Goal: Use online tool/utility: Utilize a website feature to perform a specific function

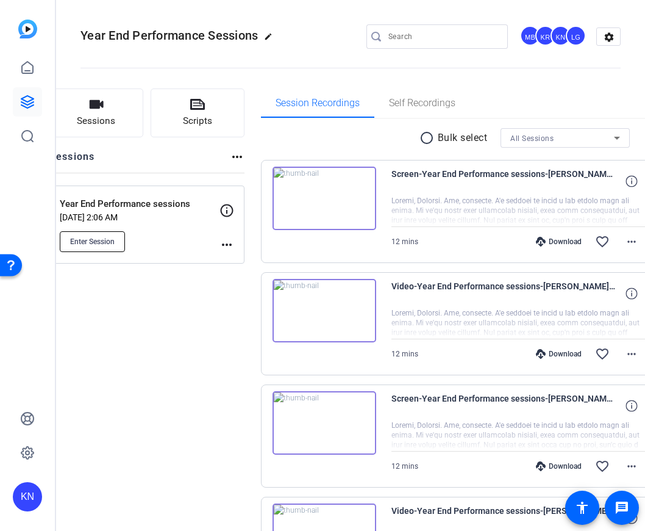
click at [115, 243] on span "Enter Session" at bounding box center [92, 242] width 45 height 10
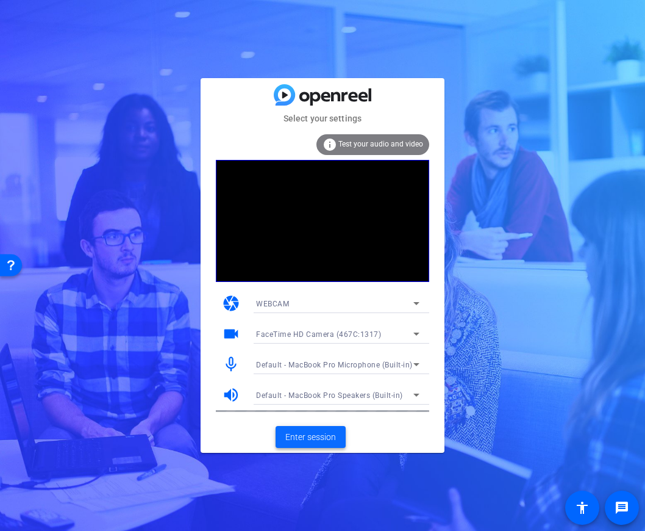
click at [306, 434] on span "Enter session" at bounding box center [310, 437] width 51 height 13
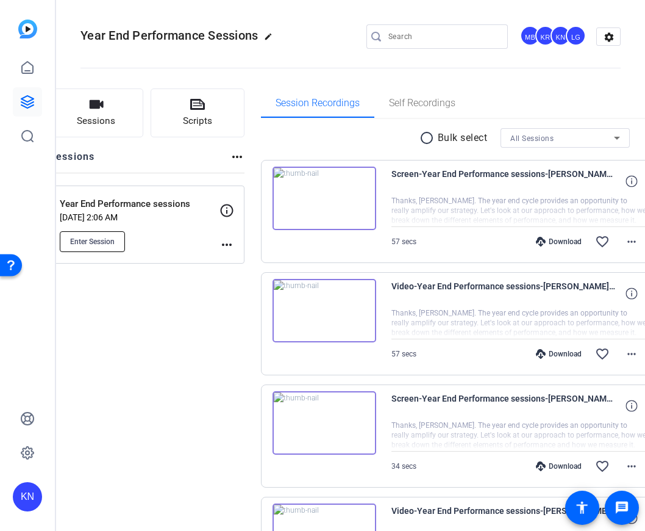
click at [115, 243] on span "Enter Session" at bounding box center [92, 242] width 45 height 10
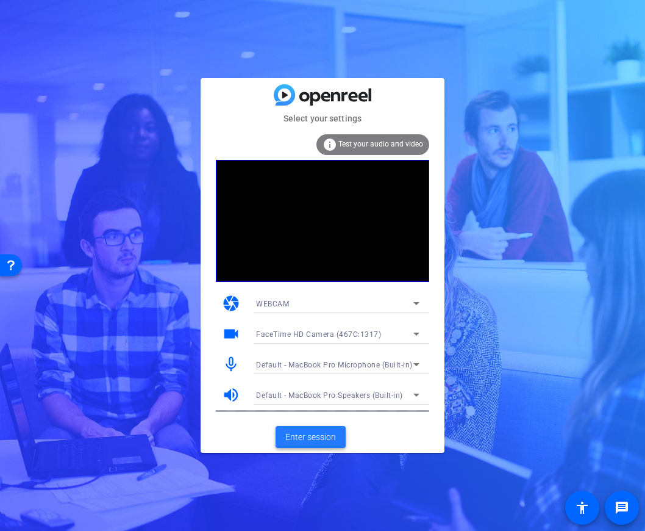
click at [316, 433] on span "Enter session" at bounding box center [310, 437] width 51 height 13
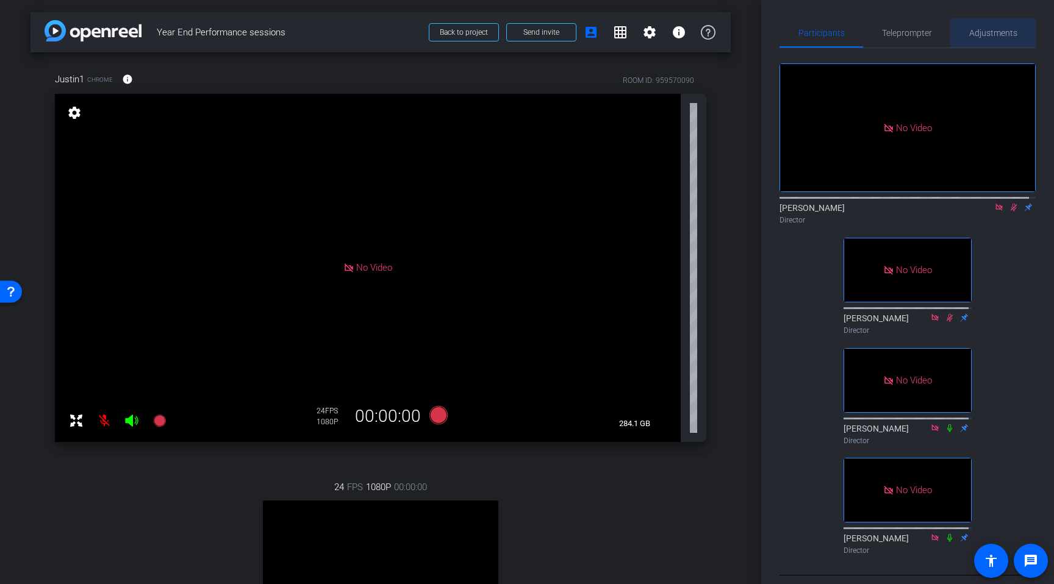
click at [645, 32] on span "Adjustments" at bounding box center [993, 33] width 48 height 9
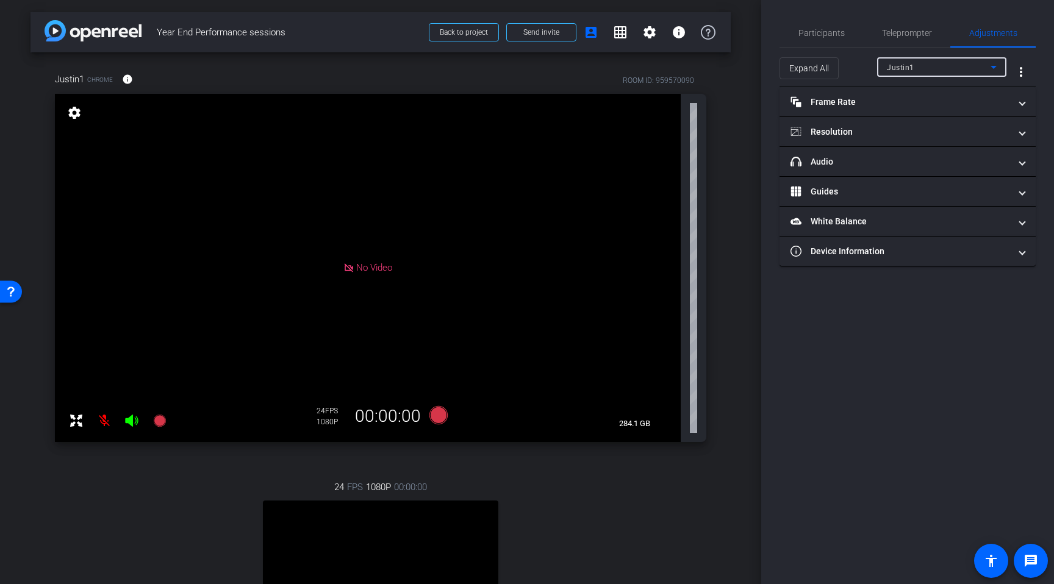
click at [645, 63] on div "Justin1" at bounding box center [939, 67] width 104 height 15
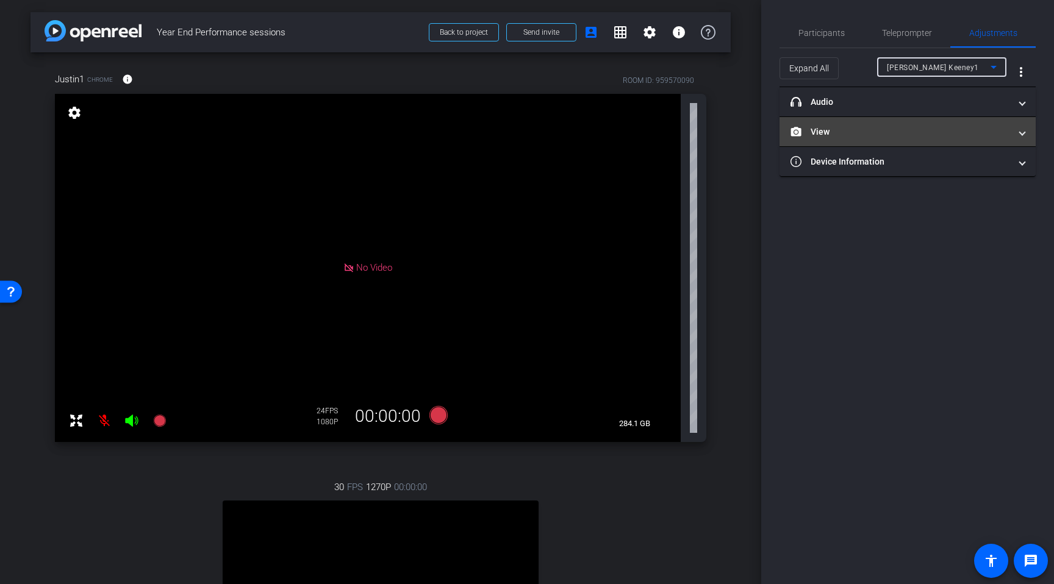
click at [645, 135] on mat-panel-title "View" at bounding box center [900, 132] width 220 height 13
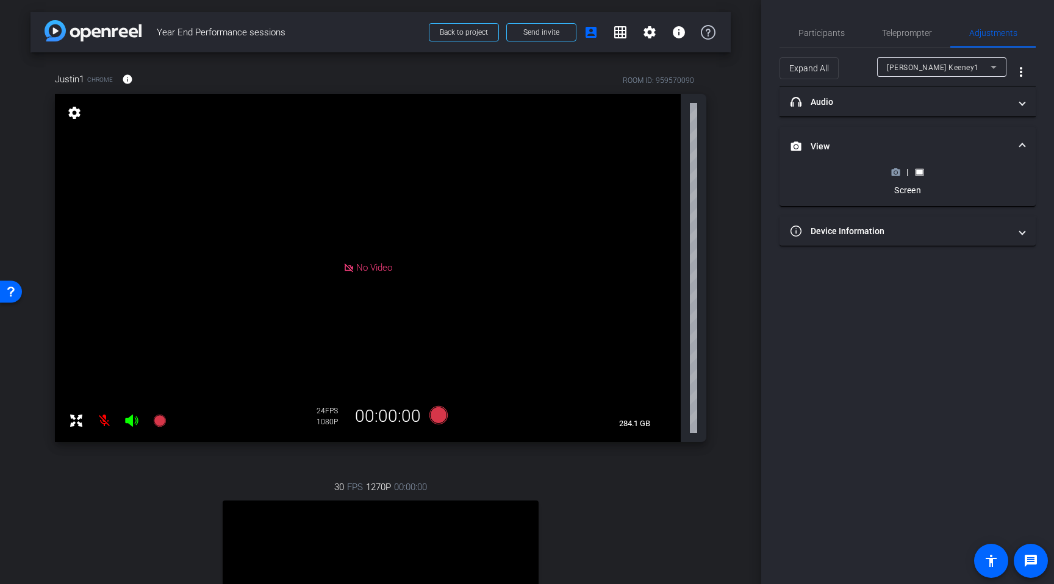
click at [645, 172] on rect at bounding box center [919, 172] width 7 height 5
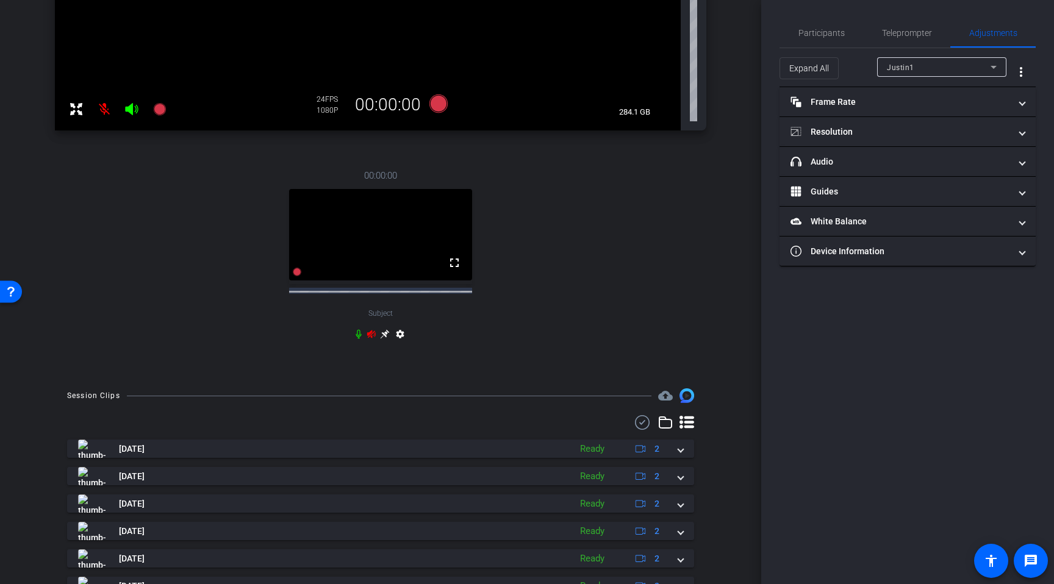
scroll to position [152, 0]
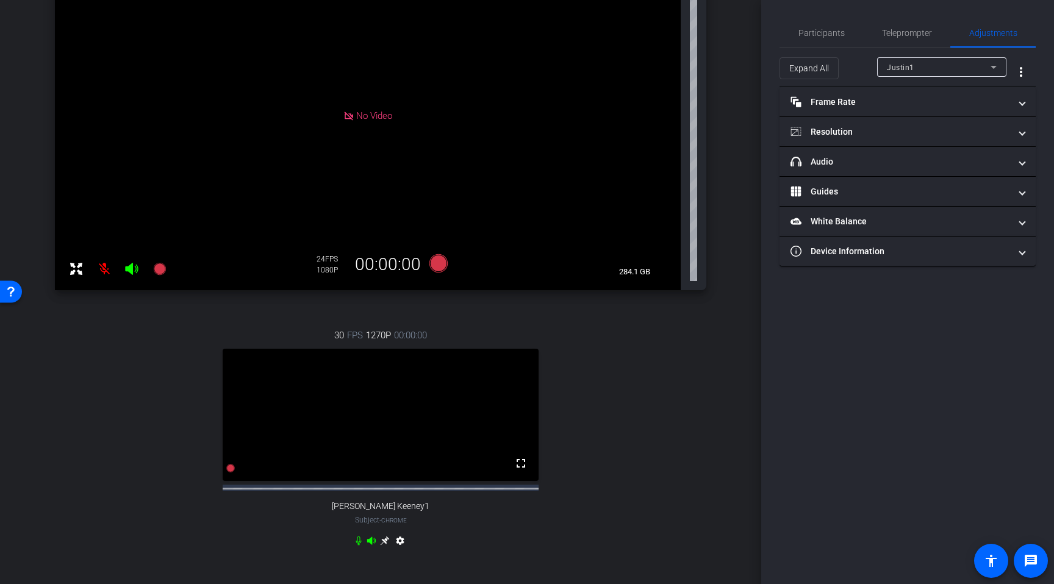
click at [645, 66] on span "Justin1" at bounding box center [900, 67] width 27 height 9
click at [645, 113] on span "Jessica Keeney1" at bounding box center [934, 111] width 95 height 15
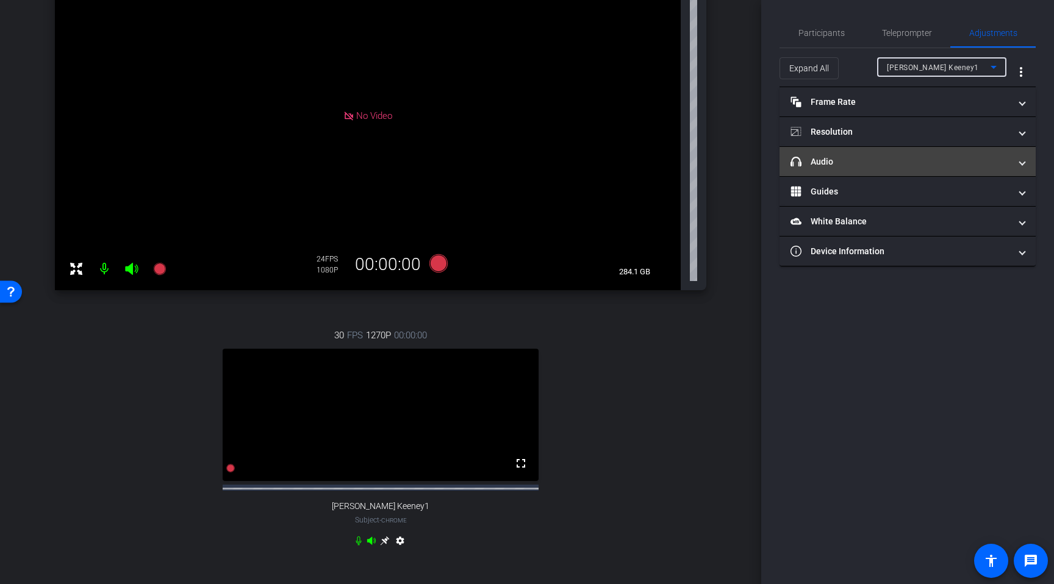
click at [645, 165] on mat-panel-title "headphone icon Audio" at bounding box center [900, 162] width 220 height 13
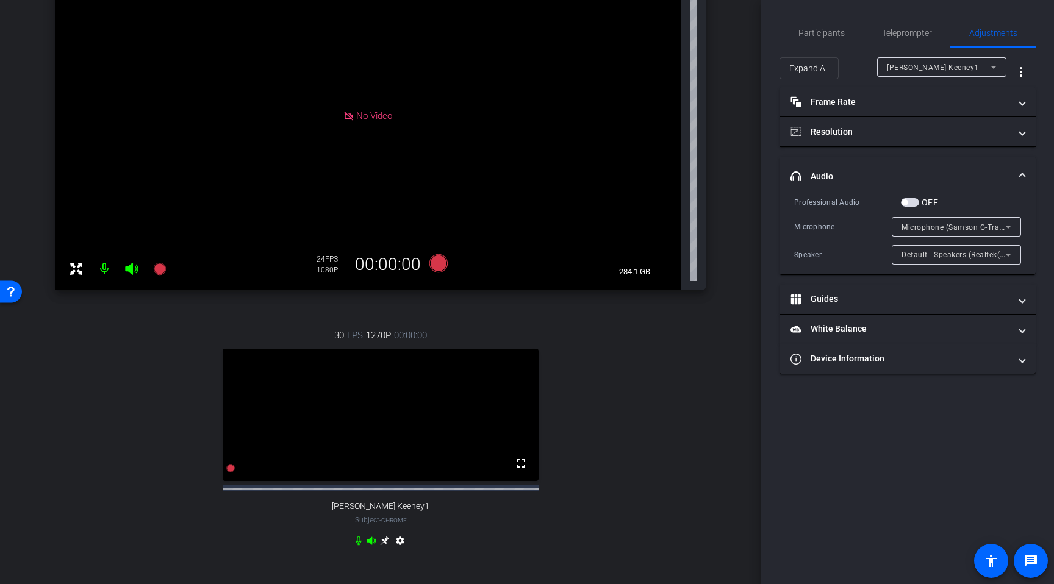
click at [645, 168] on mat-expansion-panel-header "headphone icon Audio" at bounding box center [907, 176] width 256 height 39
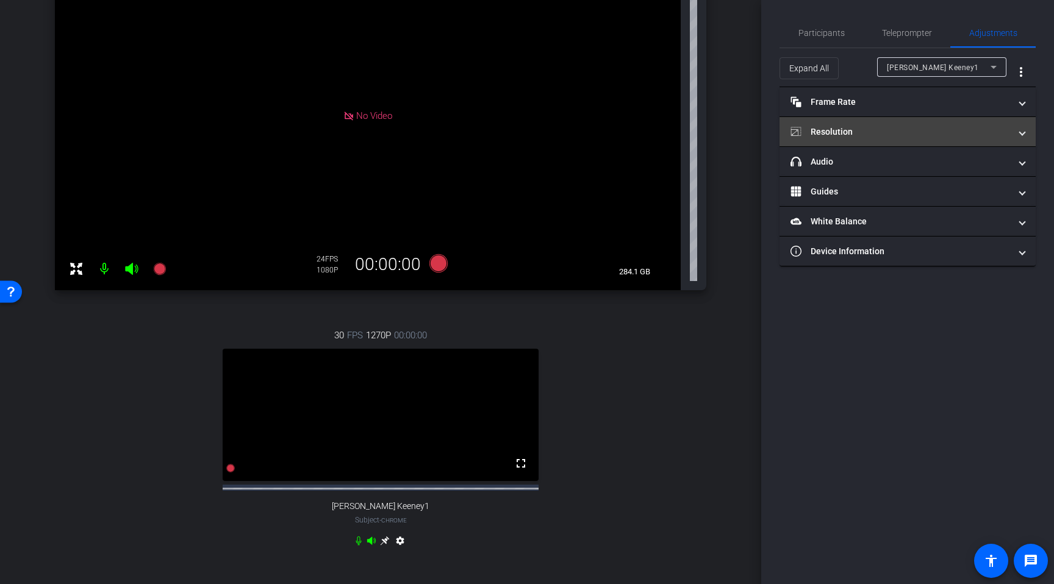
click at [645, 132] on mat-panel-title "Resolution" at bounding box center [900, 132] width 220 height 13
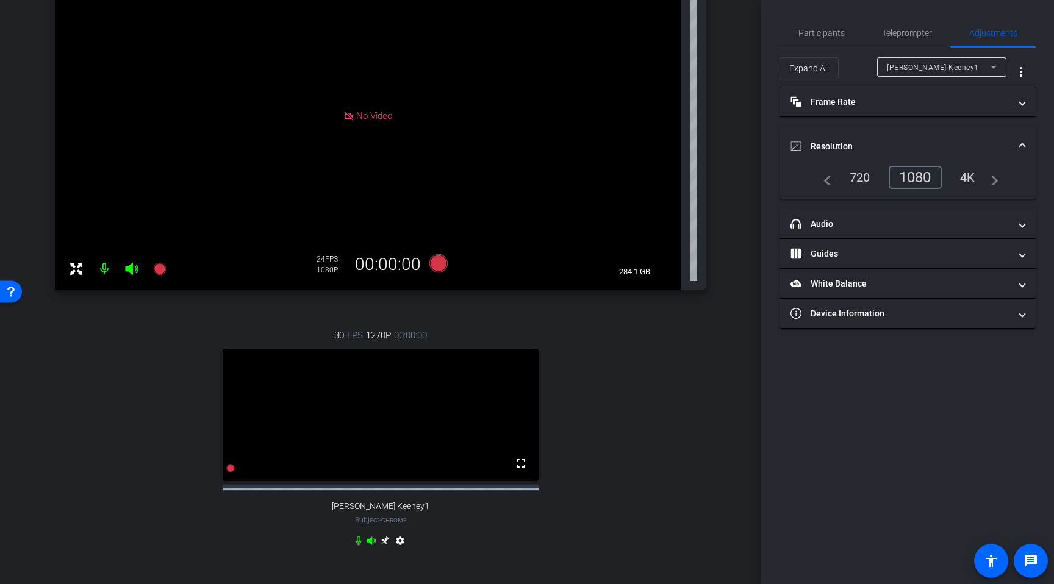
click at [645, 139] on mat-expansion-panel-header "Resolution" at bounding box center [907, 146] width 256 height 39
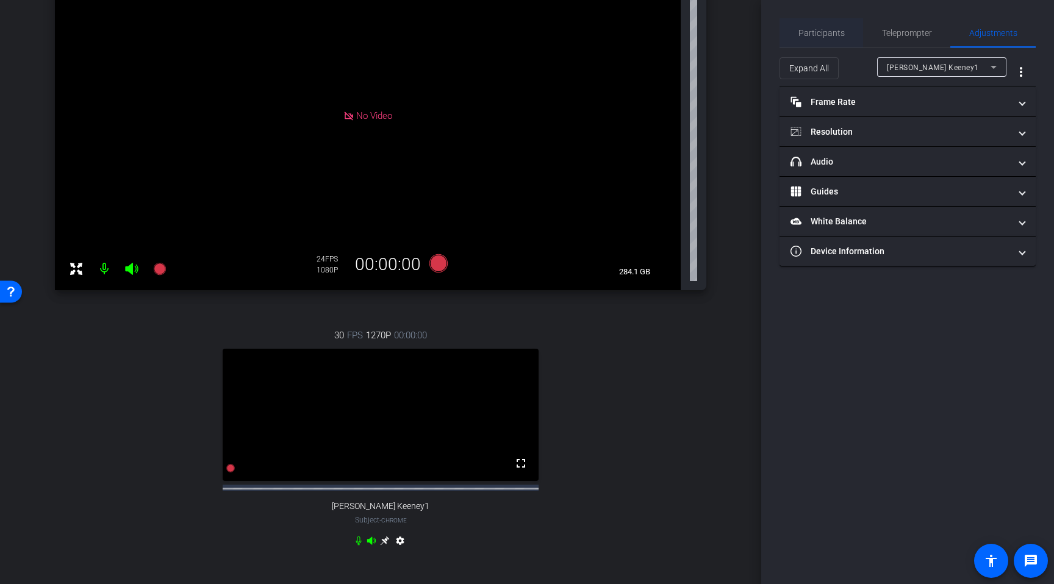
click at [645, 37] on span "Participants" at bounding box center [821, 33] width 46 height 9
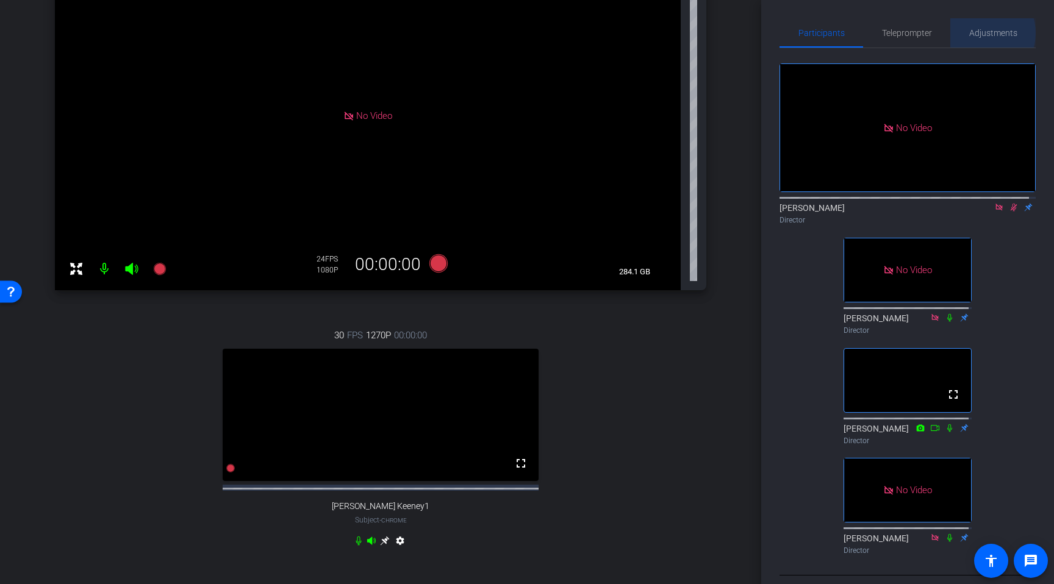
click at [645, 33] on span "Adjustments" at bounding box center [993, 33] width 48 height 9
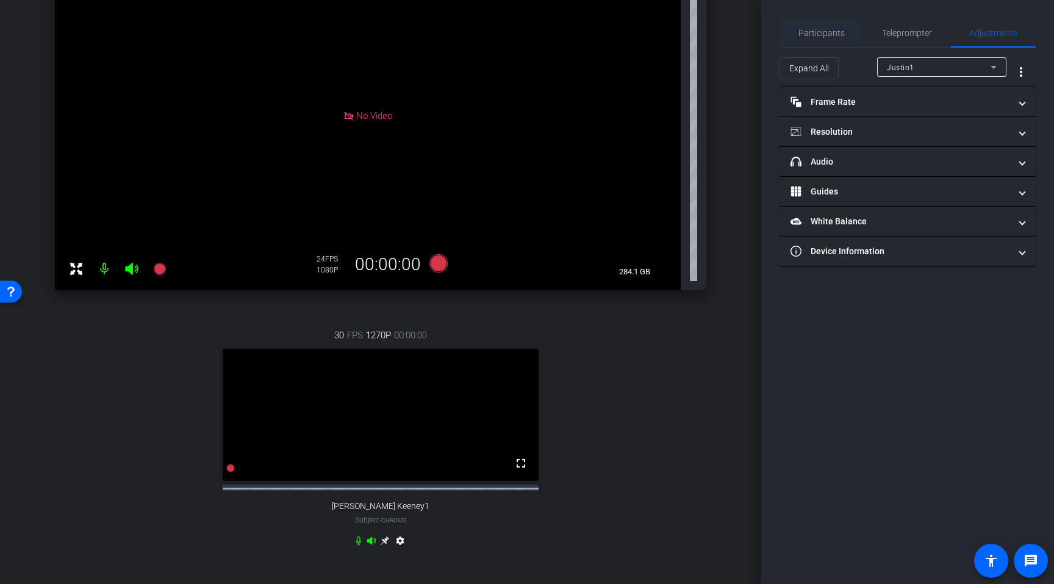
click at [645, 40] on span "Participants" at bounding box center [821, 32] width 46 height 29
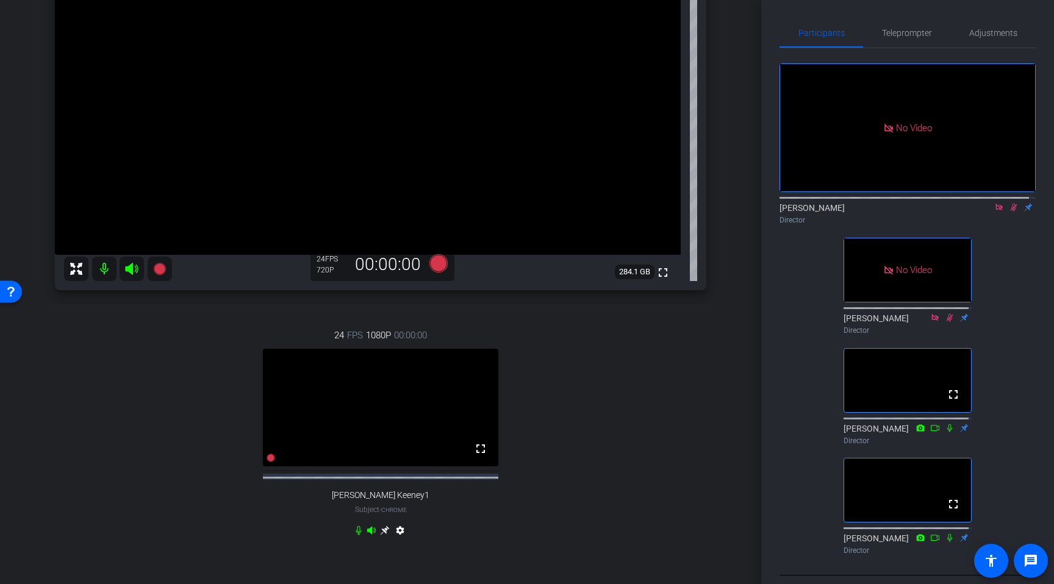
click at [645, 396] on div "arrow_back Year End Performance sessions Back to project Send invite account_bo…" at bounding box center [380, 140] width 761 height 584
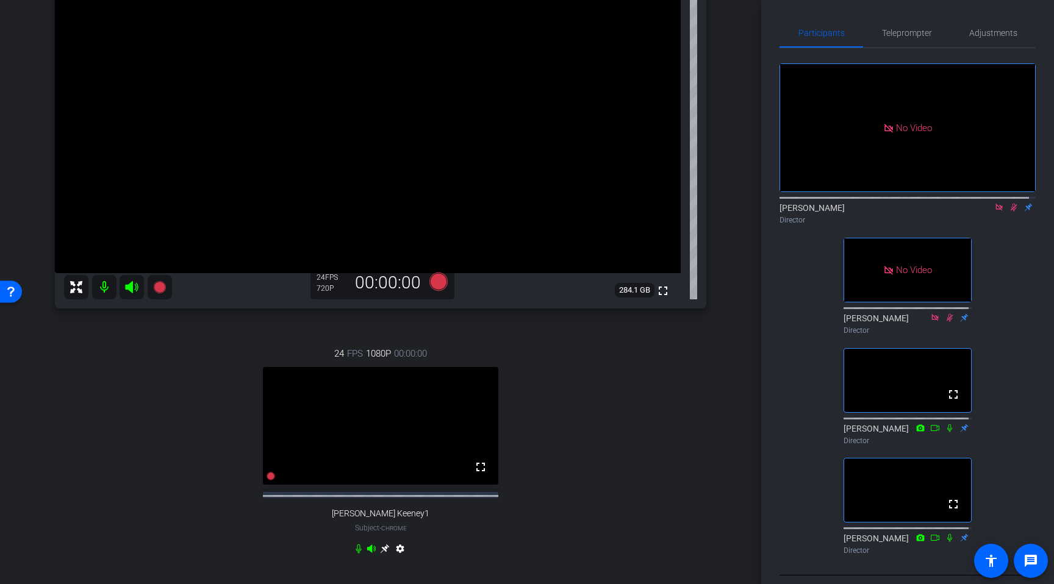
scroll to position [130, 0]
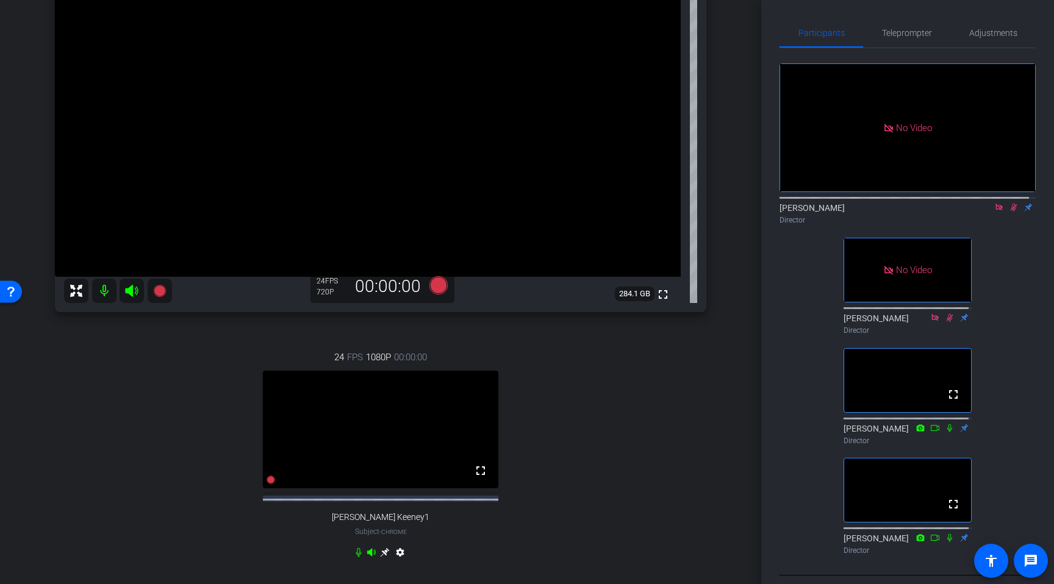
click at [148, 428] on div "24 FPS 1080P 00:00:00 fullscreen Jessica Keeney1 Subject - Chrome settings" at bounding box center [380, 457] width 651 height 252
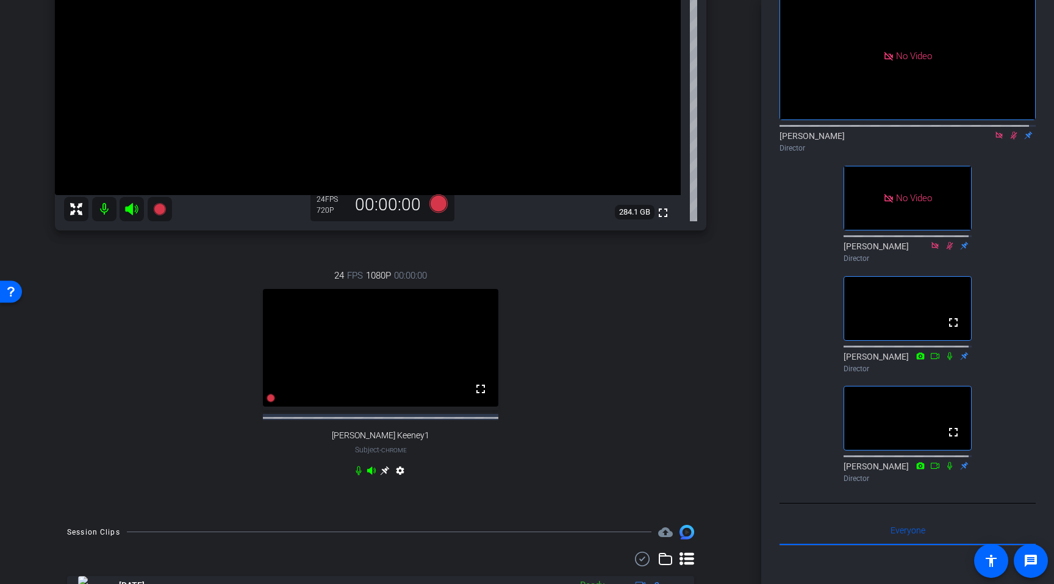
scroll to position [0, 0]
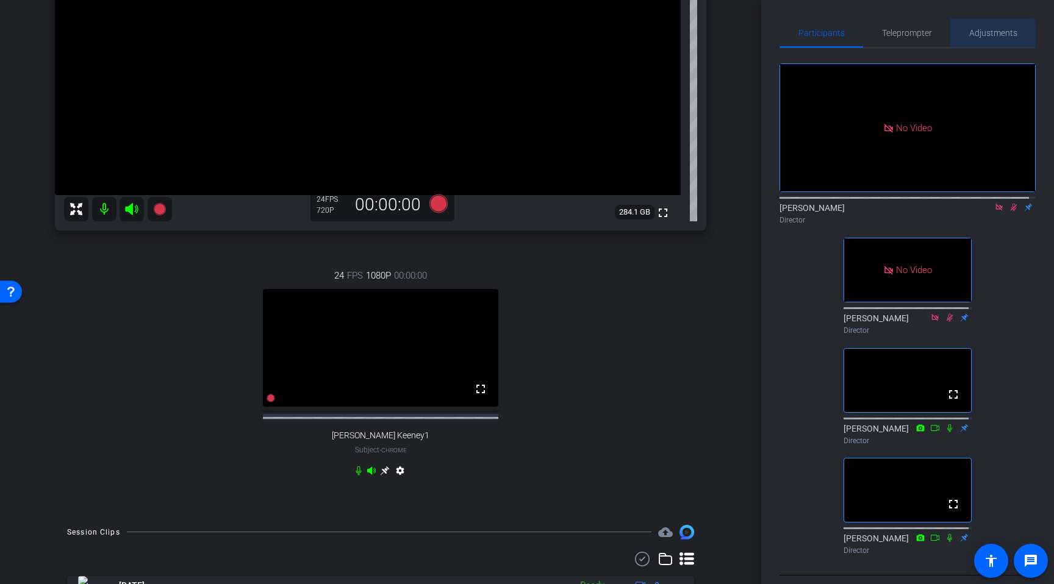
click at [645, 36] on span "Adjustments" at bounding box center [993, 33] width 48 height 9
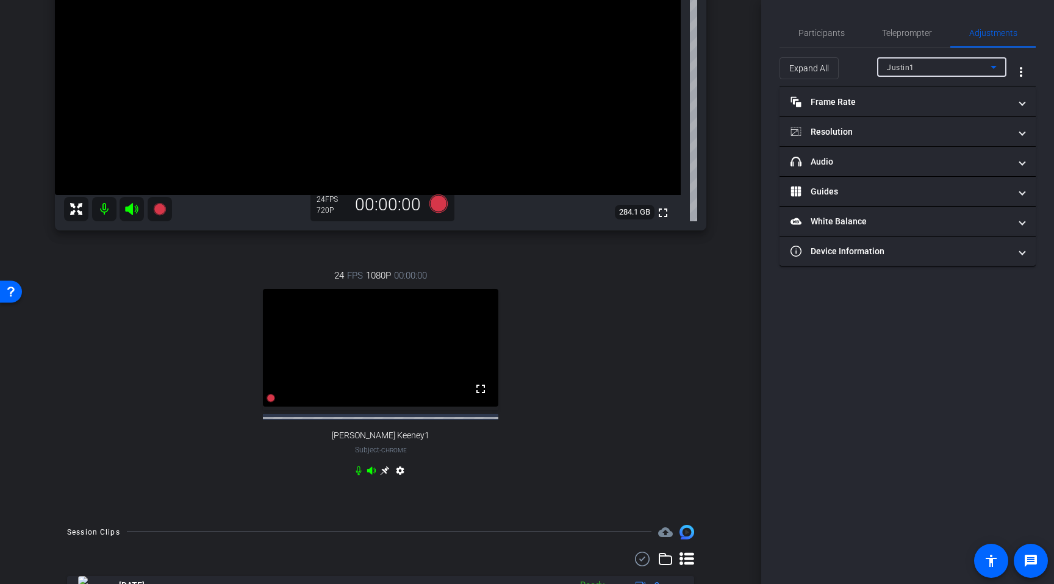
click at [645, 68] on div "Justin1" at bounding box center [939, 67] width 104 height 15
click at [645, 115] on span "Jessica Keeney1" at bounding box center [934, 111] width 95 height 15
type input "11000"
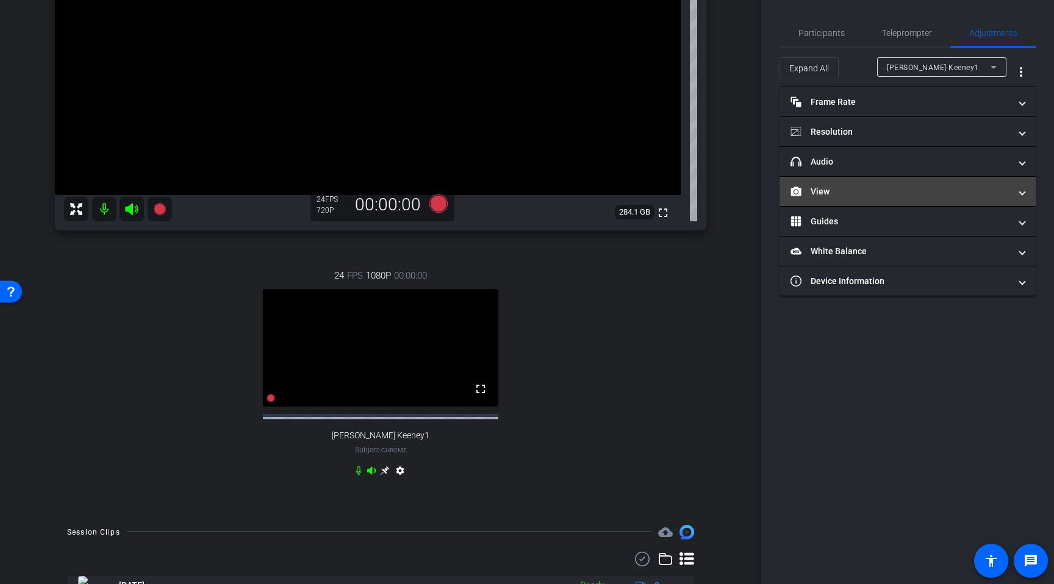
click at [645, 188] on mat-panel-title "View" at bounding box center [900, 191] width 220 height 13
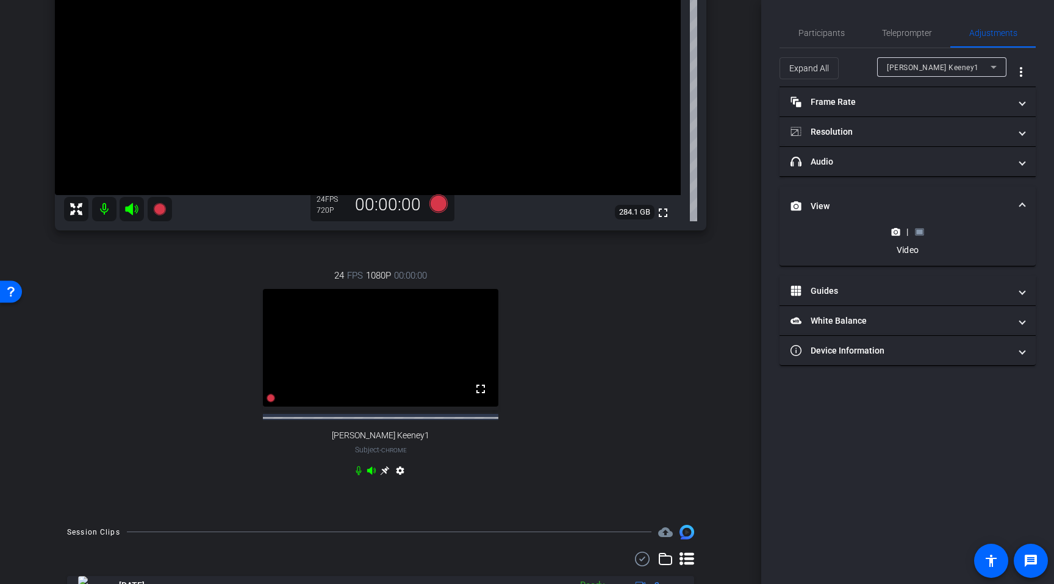
click at [645, 234] on rect at bounding box center [919, 231] width 7 height 5
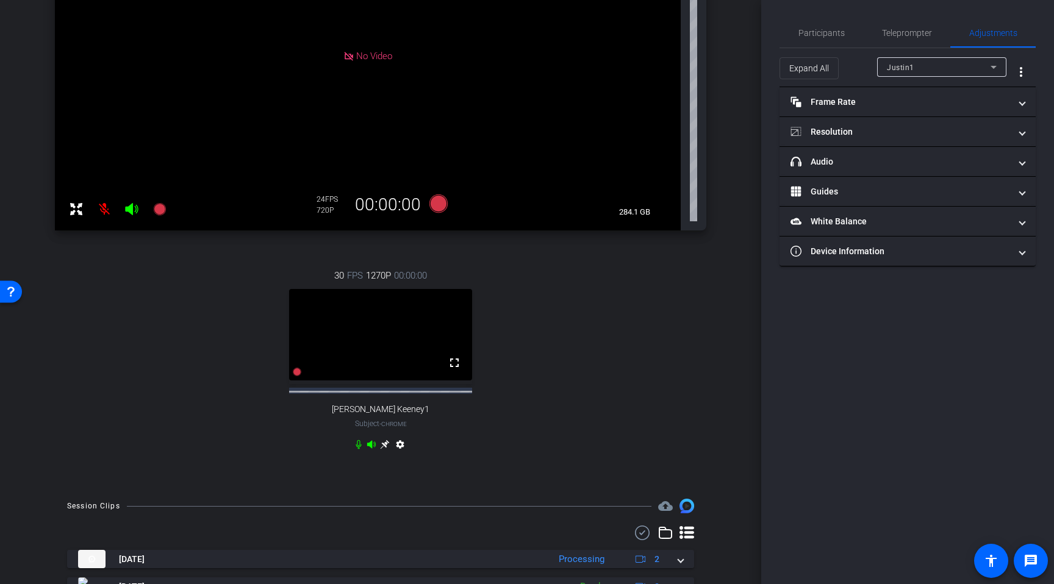
click at [181, 343] on div "30 FPS 1270P 00:00:00 fullscreen Jessica Keeney1 Subject - Chrome settings" at bounding box center [380, 362] width 651 height 226
